Goal: Check status: Check status

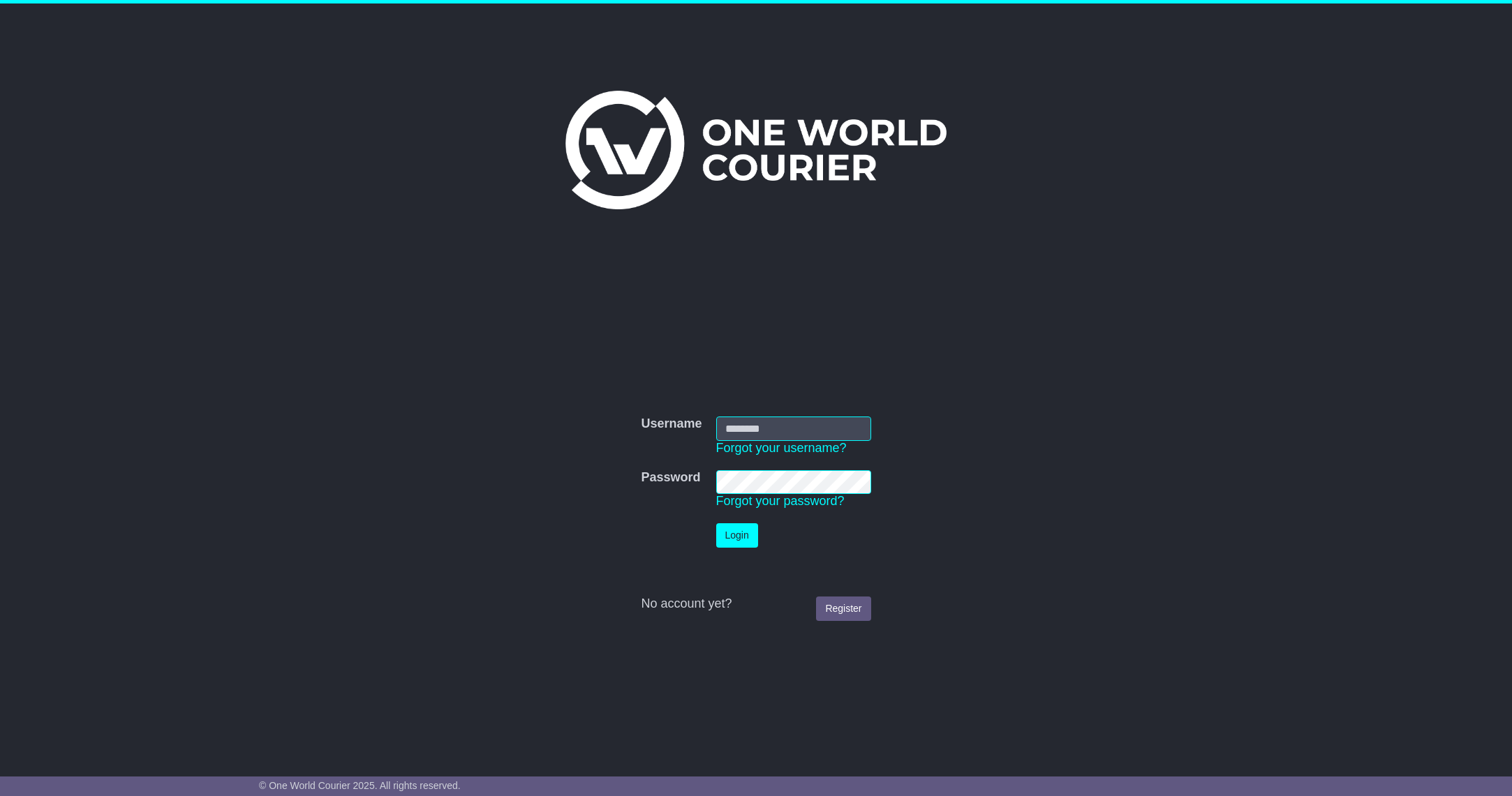
click at [0, 795] on nordpass-portal at bounding box center [0, 796] width 0 height 0
drag, startPoint x: 1325, startPoint y: 158, endPoint x: 1294, endPoint y: 160, distance: 31.1
click at [0, 795] on nordpass-portal at bounding box center [0, 796] width 0 height 0
type input "**********"
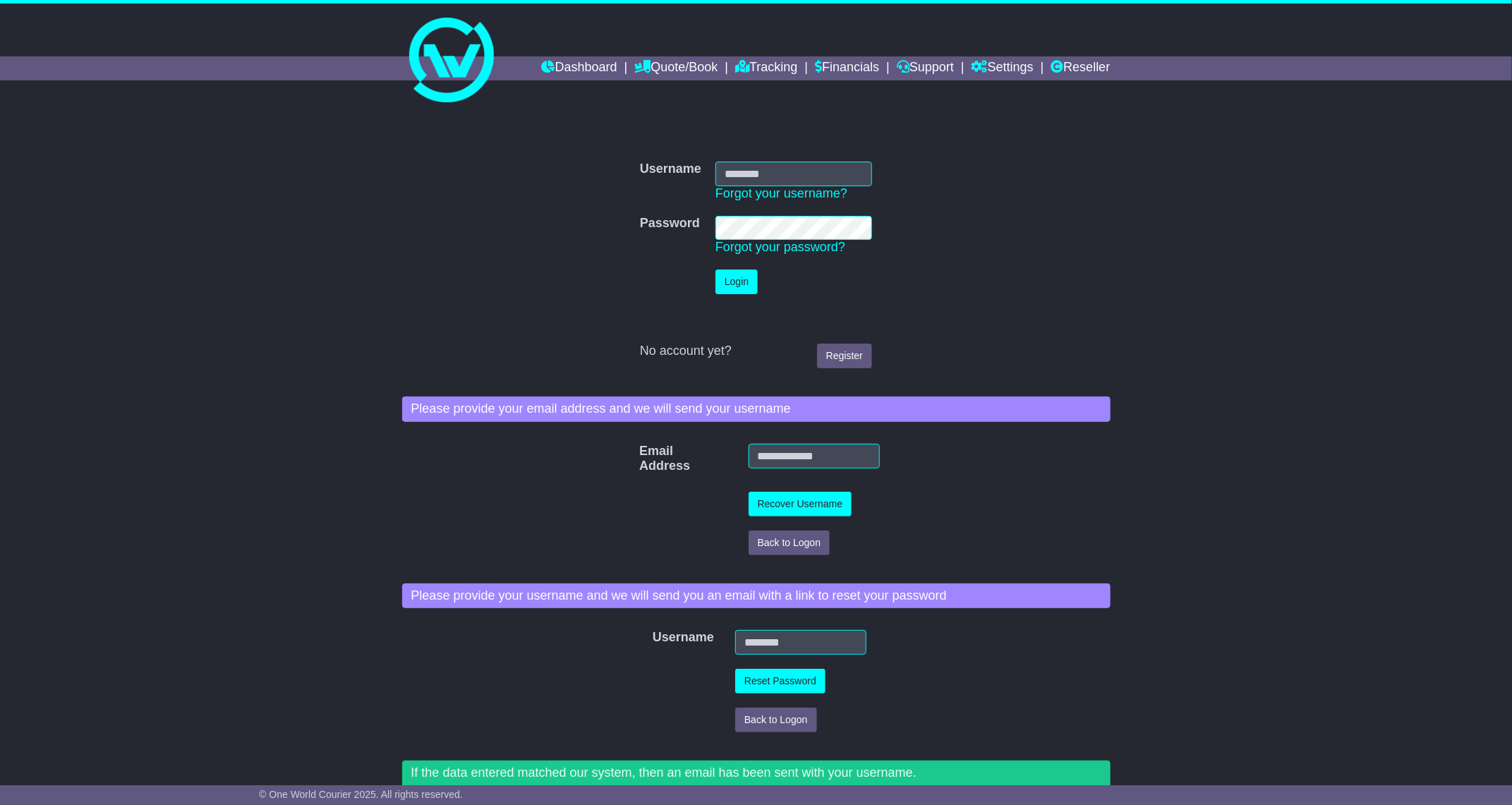
drag, startPoint x: 26, startPoint y: 197, endPoint x: 83, endPoint y: 108, distance: 105.7
click at [29, 196] on div "Username Username Forgot your username? Password Password Forgot your password?…" at bounding box center [756, 529] width 1512 height 848
